Goal: Information Seeking & Learning: Learn about a topic

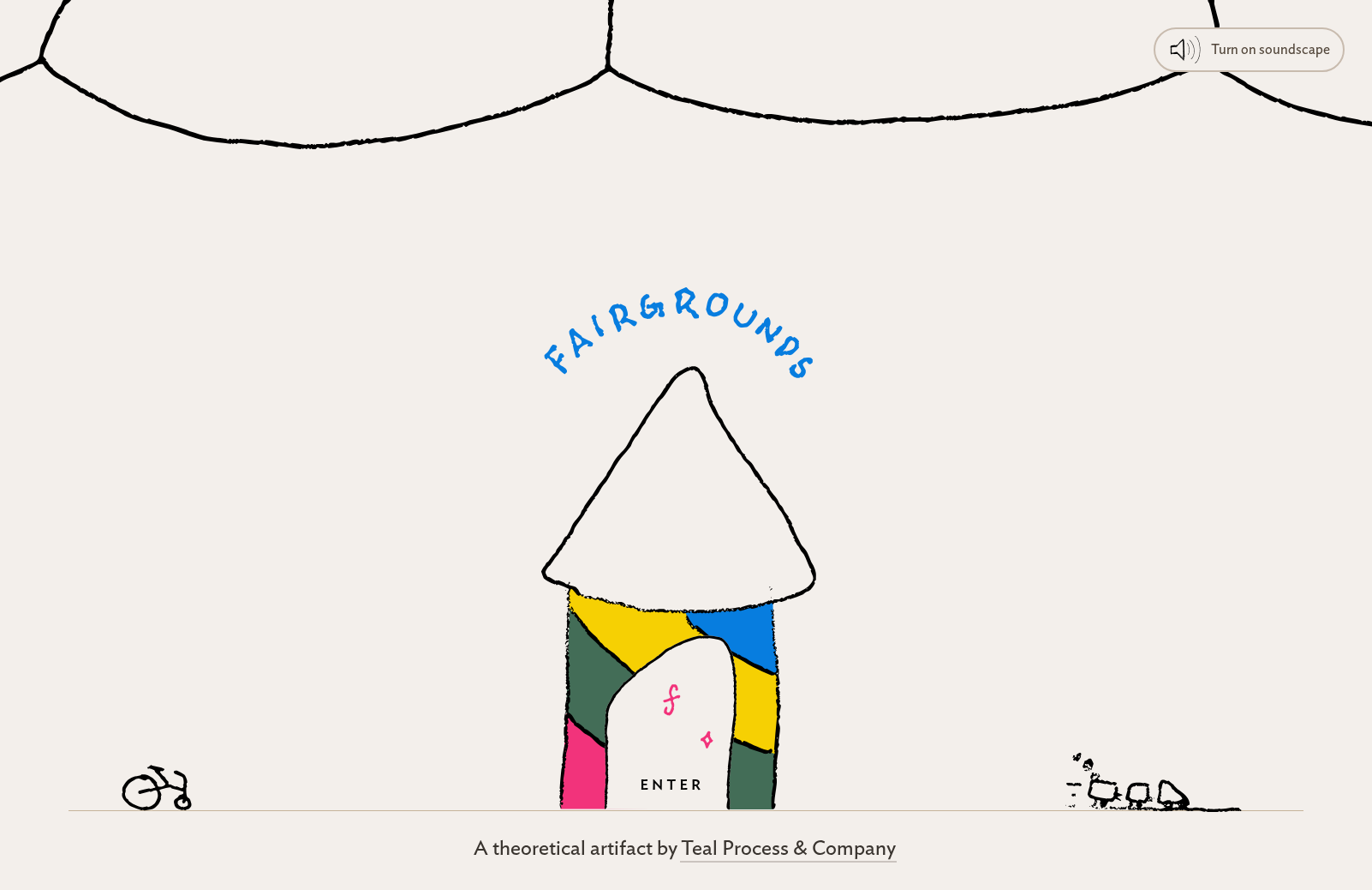
click at [700, 337] on icon at bounding box center [679, 549] width 275 height 523
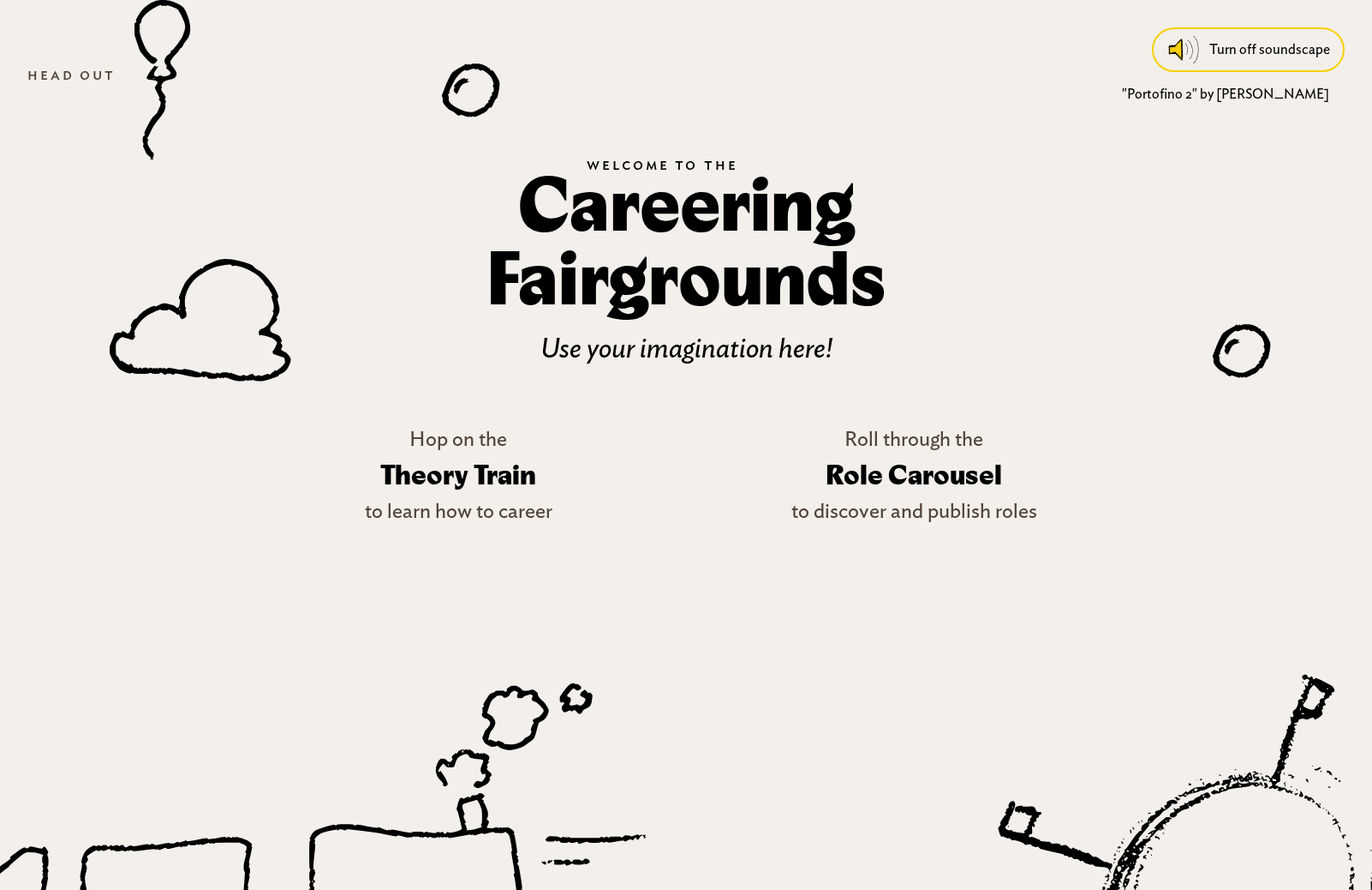
click at [1265, 58] on div "Turn off soundscape" at bounding box center [1270, 50] width 121 height 31
click at [1253, 62] on div "Turn on soundscape" at bounding box center [1271, 50] width 119 height 31
click at [1261, 36] on div "Turn off soundscape" at bounding box center [1270, 50] width 121 height 31
click at [710, 229] on div at bounding box center [686, 445] width 1372 height 890
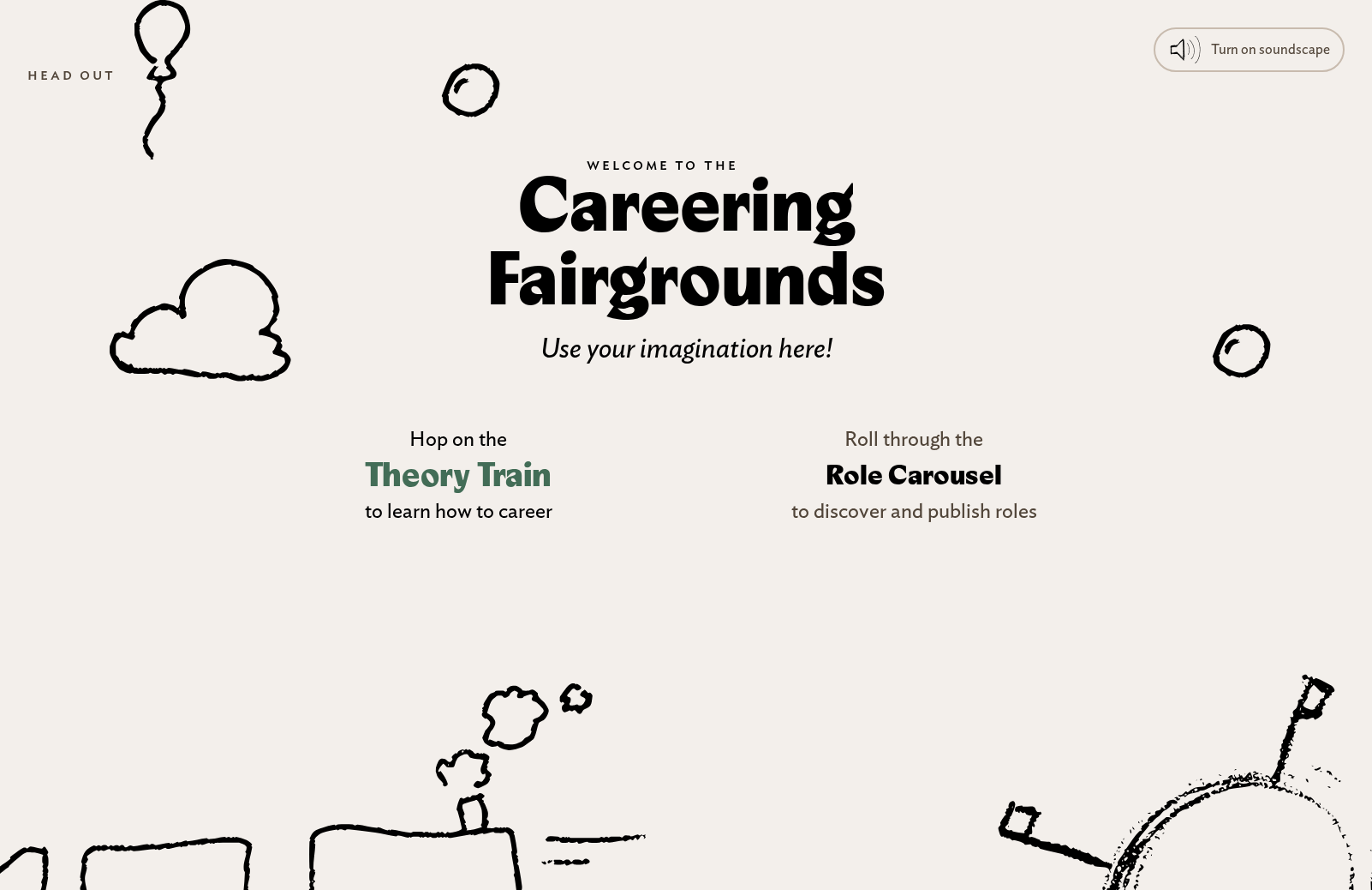
click at [456, 436] on p "Hop on the" at bounding box center [458, 439] width 98 height 31
